Goal: Task Accomplishment & Management: Use online tool/utility

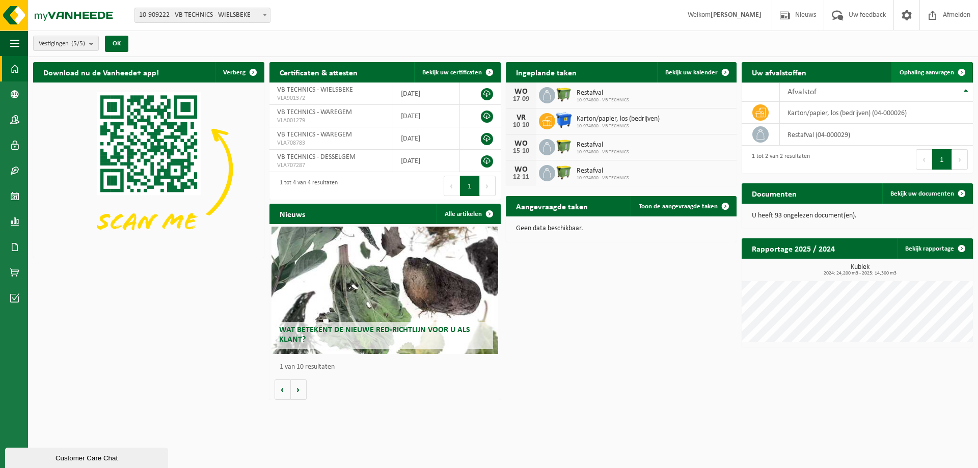
click at [926, 71] on span "Ophaling aanvragen" at bounding box center [927, 72] width 55 height 7
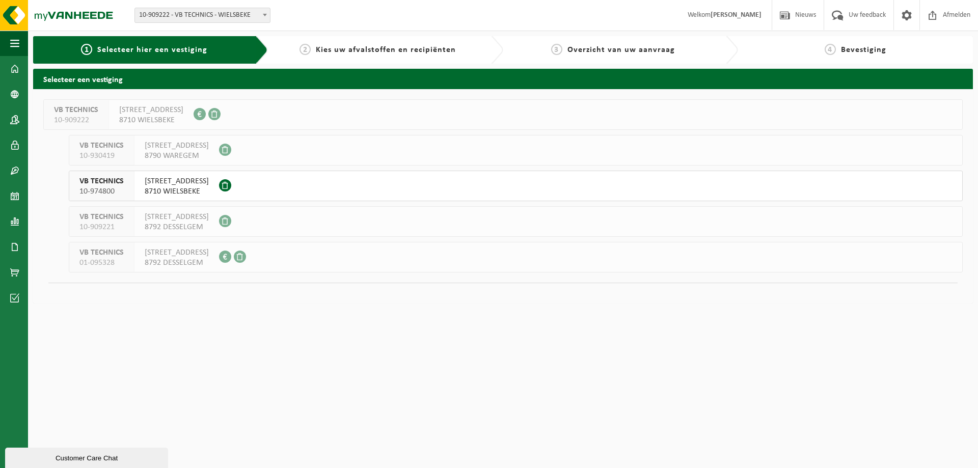
click at [170, 187] on span "8710 WIELSBEKE" at bounding box center [177, 191] width 64 height 10
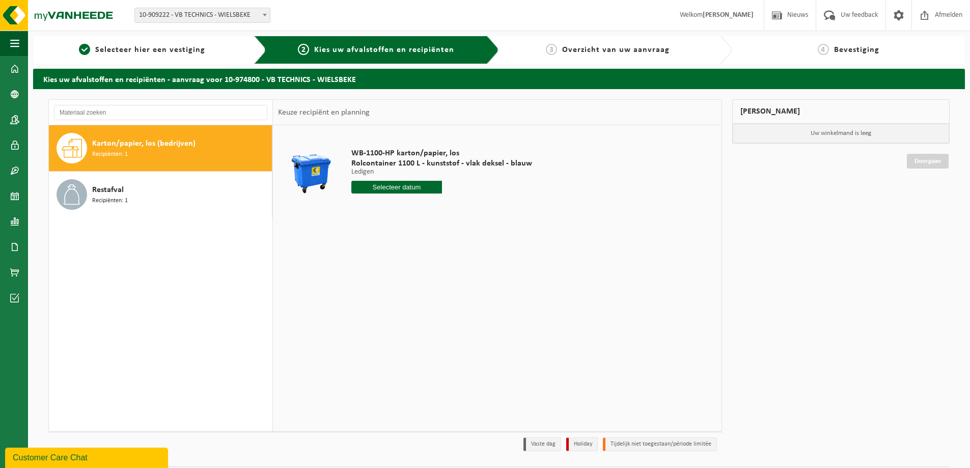
click at [115, 152] on span "Recipiënten: 1" at bounding box center [110, 155] width 36 height 10
click at [379, 186] on input "text" at bounding box center [396, 187] width 91 height 13
click at [436, 261] on div "12" at bounding box center [433, 261] width 18 height 16
type input "Van 2025-09-12"
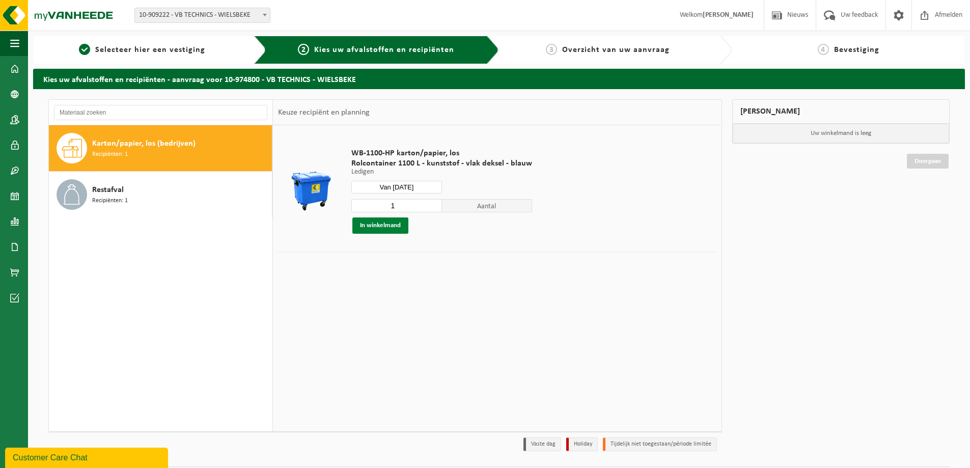
click at [389, 226] on button "In winkelmand" at bounding box center [380, 225] width 56 height 16
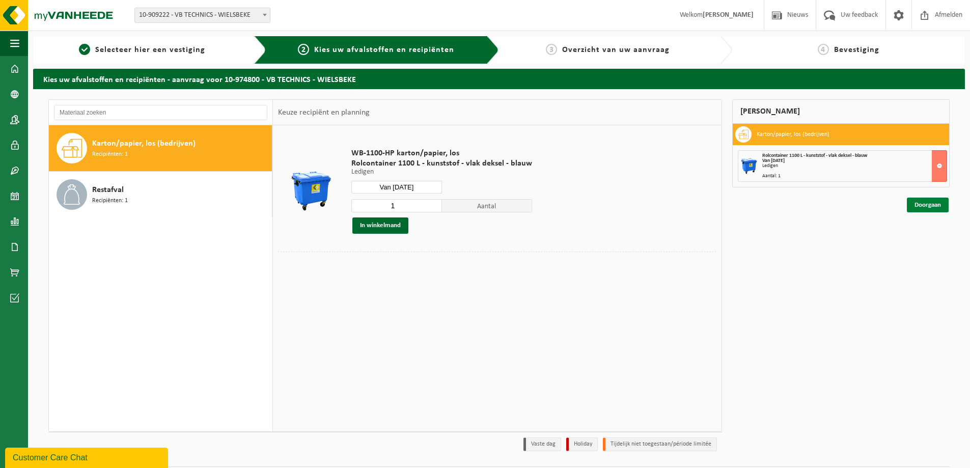
click at [918, 204] on link "Doorgaan" at bounding box center [928, 205] width 42 height 15
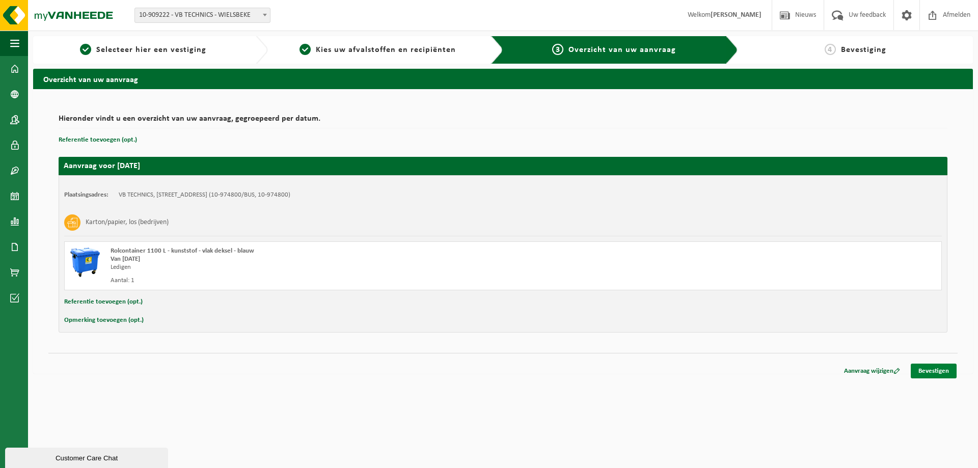
click at [940, 375] on link "Bevestigen" at bounding box center [934, 371] width 46 height 15
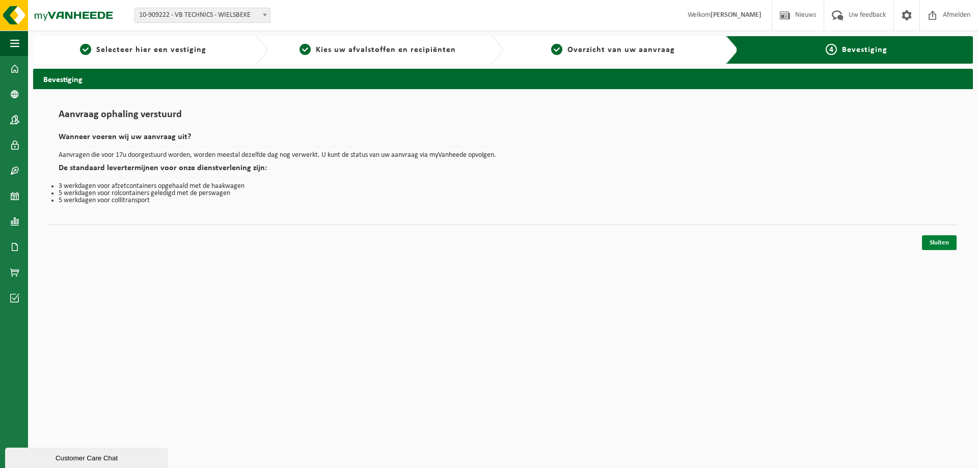
click at [941, 240] on link "Sluiten" at bounding box center [939, 242] width 35 height 15
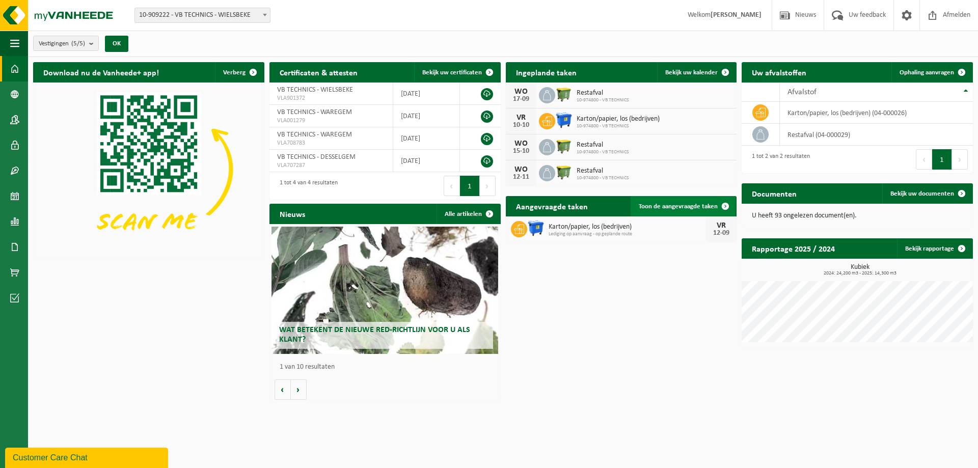
click at [680, 206] on span "Toon de aangevraagde taken" at bounding box center [678, 206] width 79 height 7
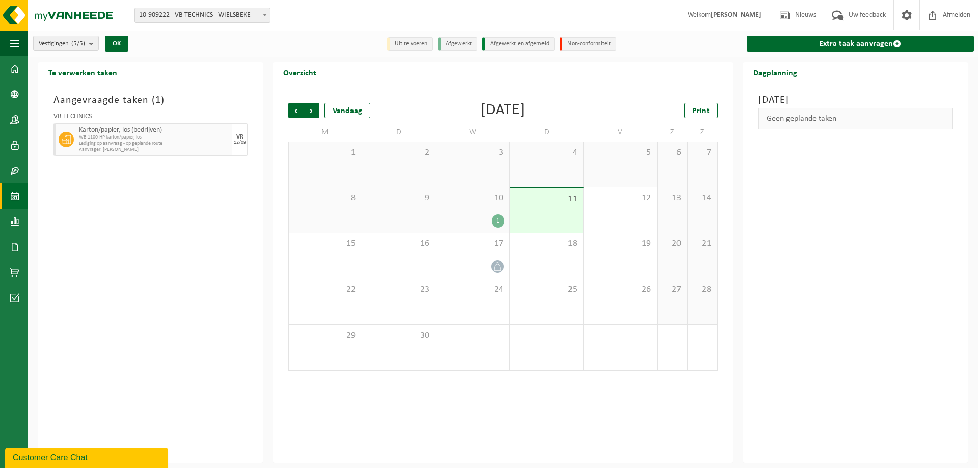
click at [116, 139] on span "WB-1100-HP karton/papier, los" at bounding box center [154, 137] width 151 height 6
click at [236, 141] on div "12/09" at bounding box center [240, 142] width 12 height 5
click at [69, 136] on icon at bounding box center [66, 139] width 9 height 9
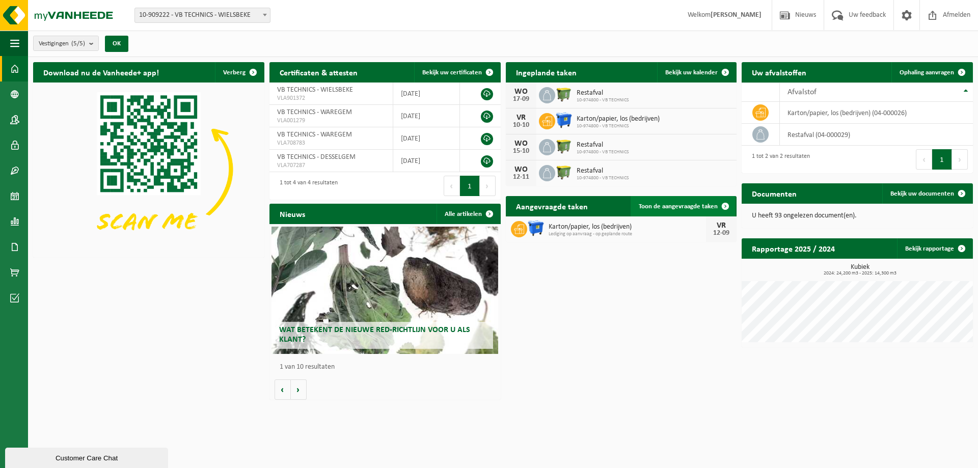
click at [708, 201] on link "Toon de aangevraagde taken" at bounding box center [683, 206] width 105 height 20
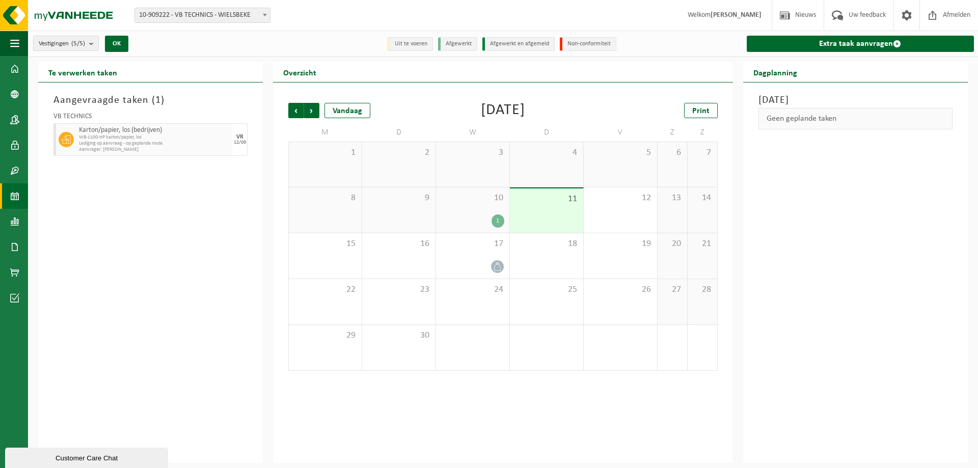
click at [556, 211] on div "11" at bounding box center [546, 210] width 73 height 44
click at [596, 214] on div "12" at bounding box center [620, 209] width 73 height 45
click at [596, 257] on div "19" at bounding box center [620, 255] width 73 height 45
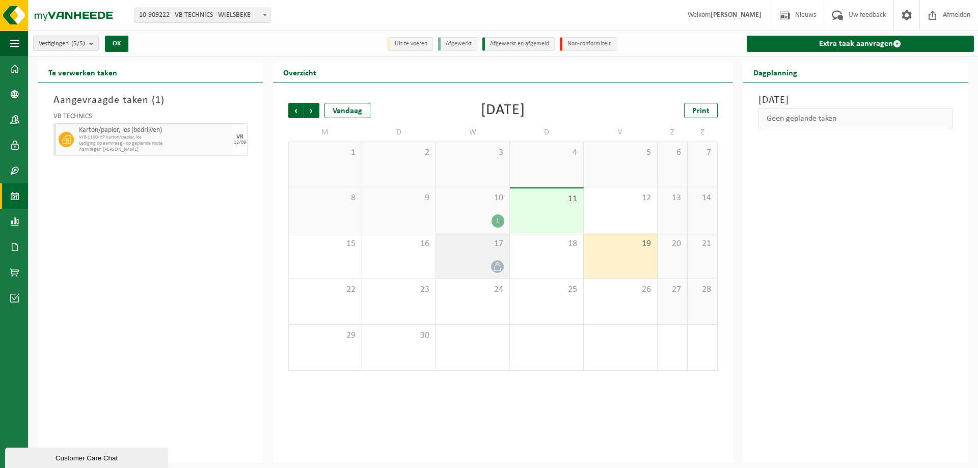
click at [492, 261] on div at bounding box center [472, 267] width 63 height 14
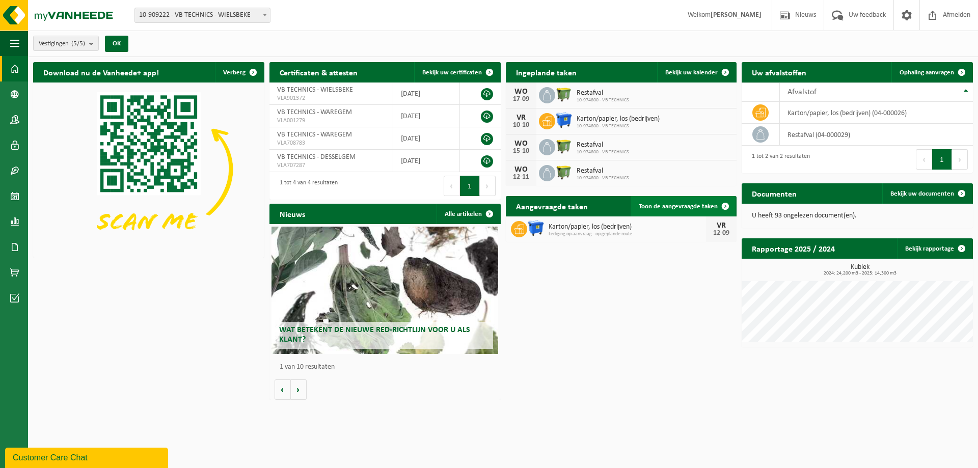
click at [663, 208] on span "Toon de aangevraagde taken" at bounding box center [678, 206] width 79 height 7
